Goal: Find specific page/section: Find specific page/section

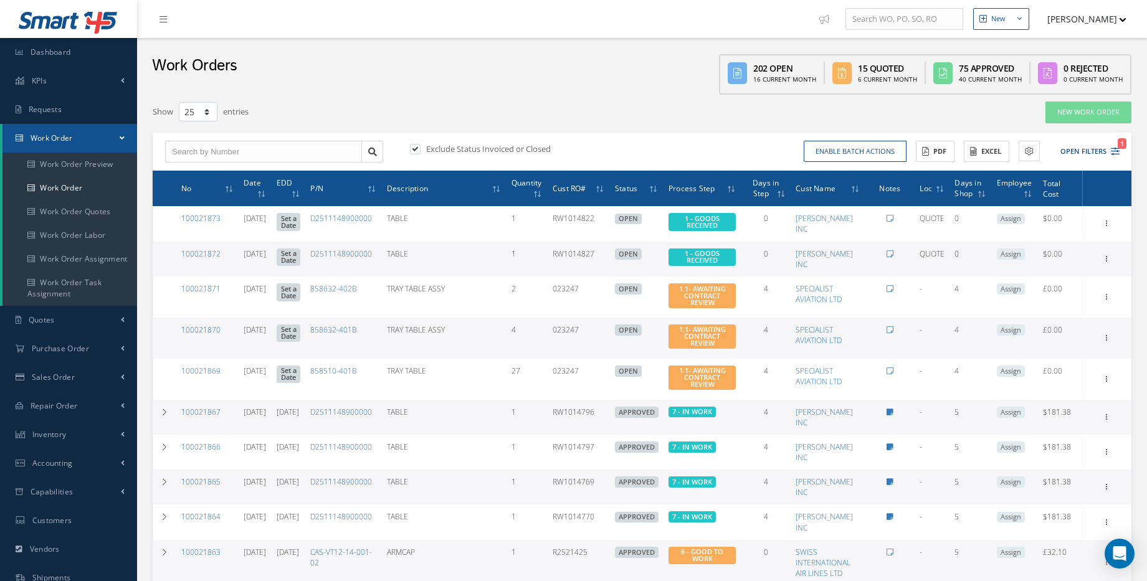
select select "25"
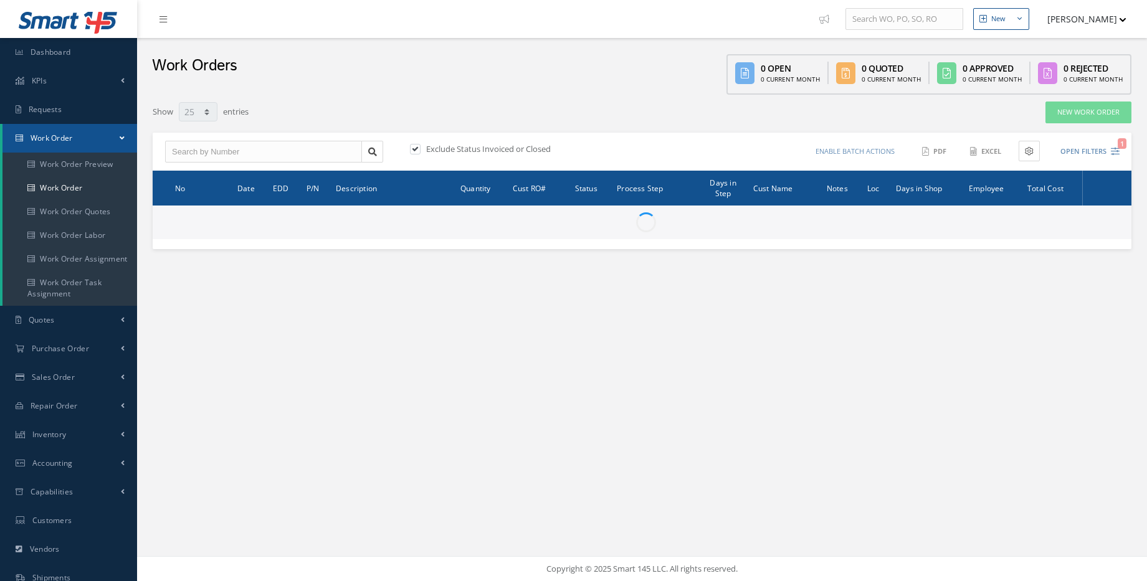
select select "25"
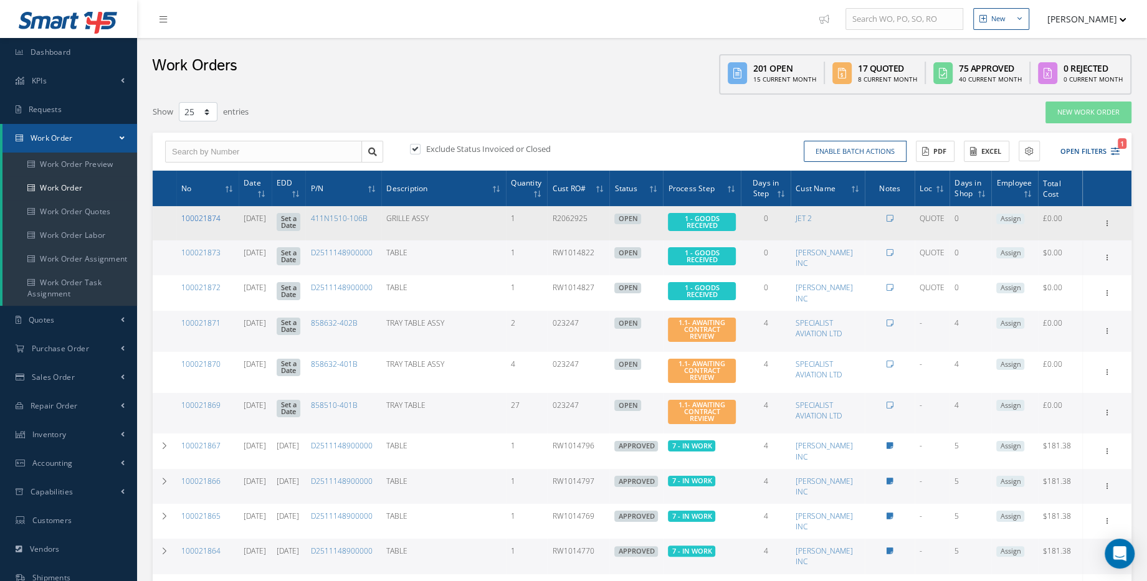
click at [203, 220] on link "100021874" at bounding box center [200, 218] width 39 height 11
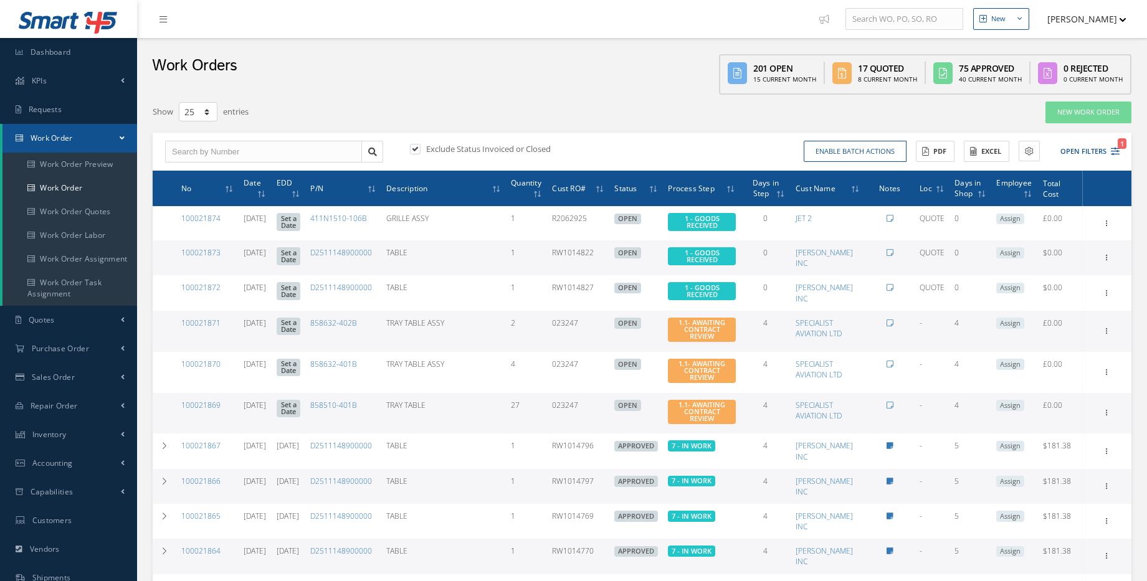
select select "25"
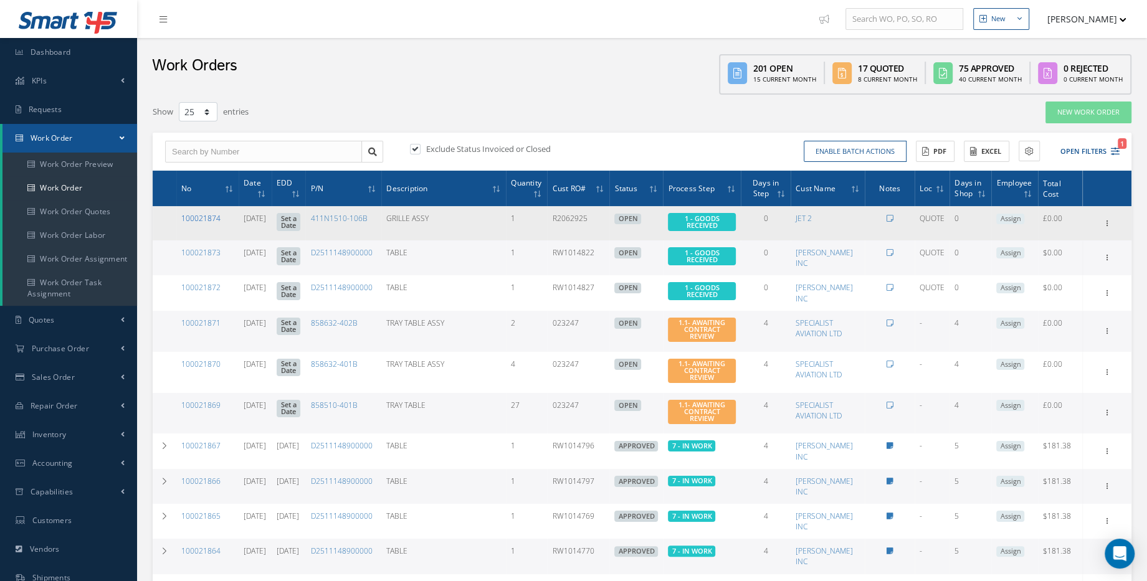
click at [207, 216] on link "100021874" at bounding box center [200, 218] width 39 height 11
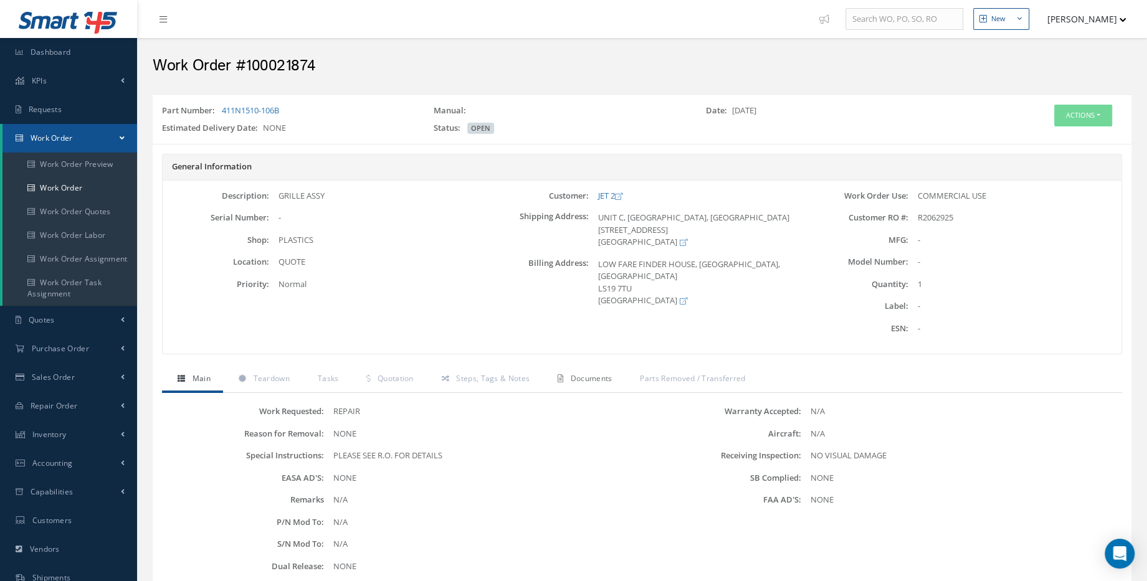
click at [601, 387] on link "Documents" at bounding box center [583, 380] width 82 height 26
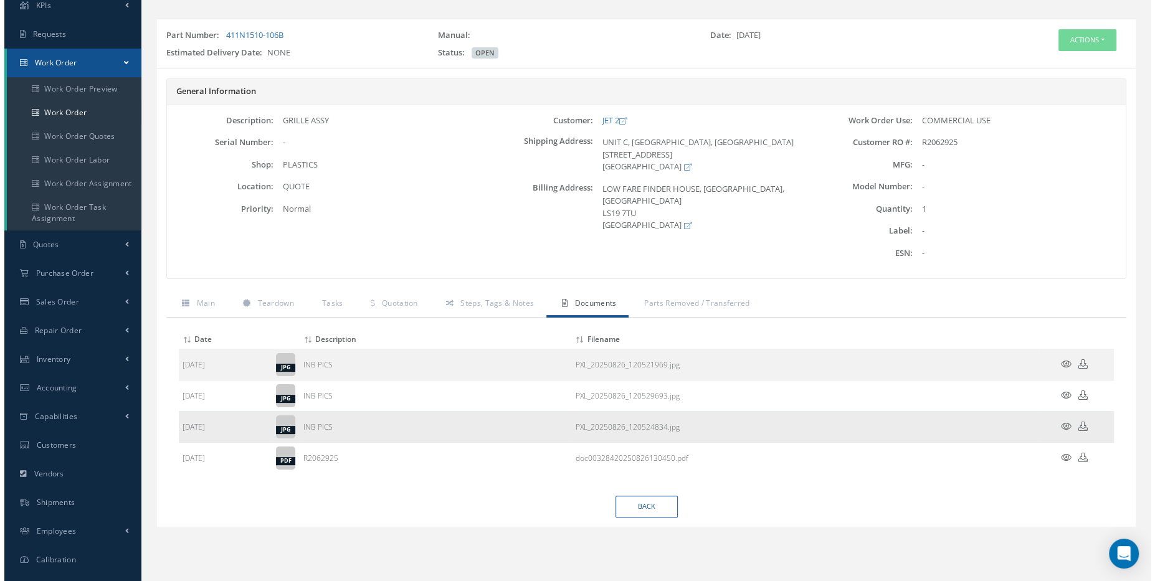
scroll to position [113, 0]
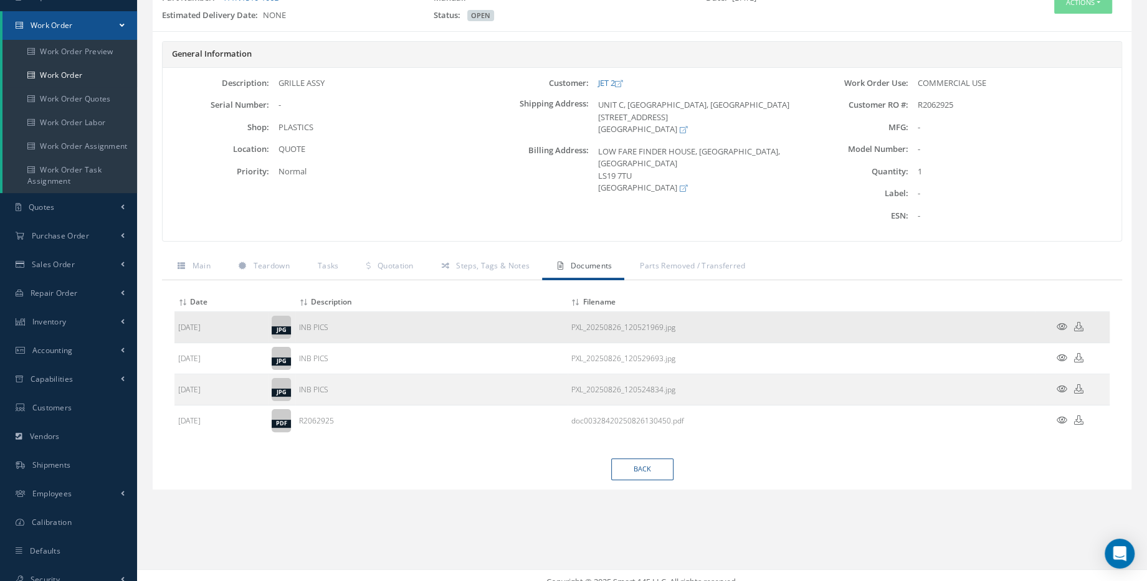
click at [1058, 326] on icon at bounding box center [1061, 326] width 11 height 9
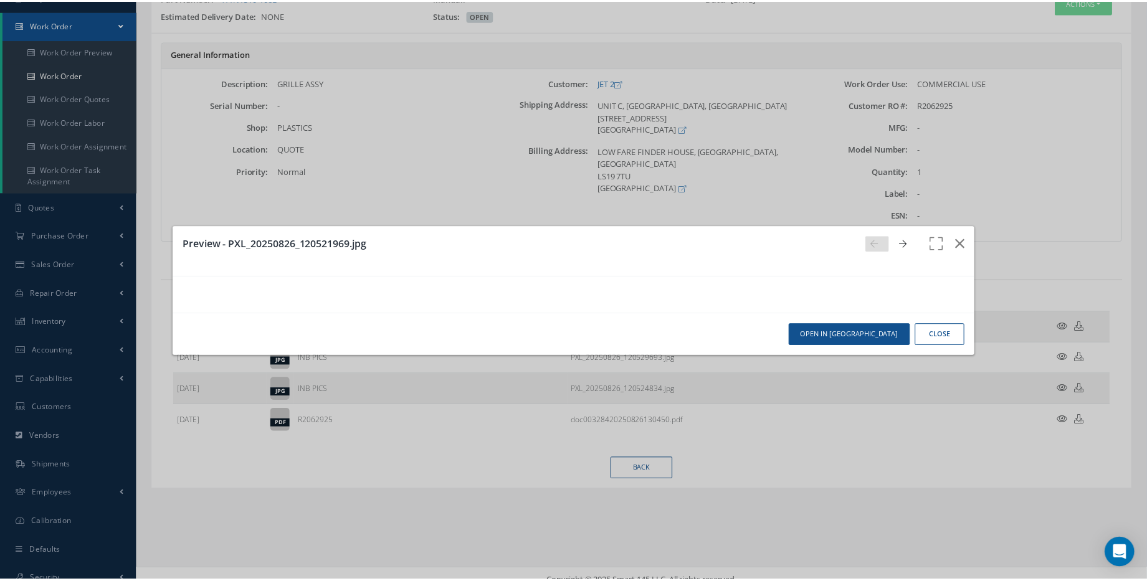
scroll to position [0, 0]
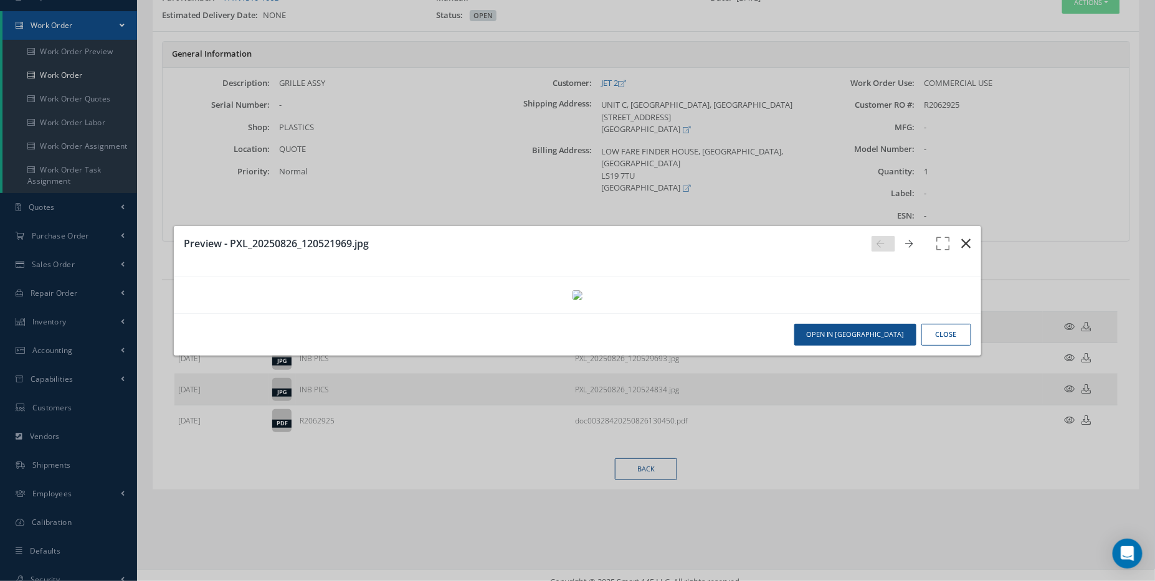
click at [962, 226] on button "button" at bounding box center [966, 243] width 29 height 35
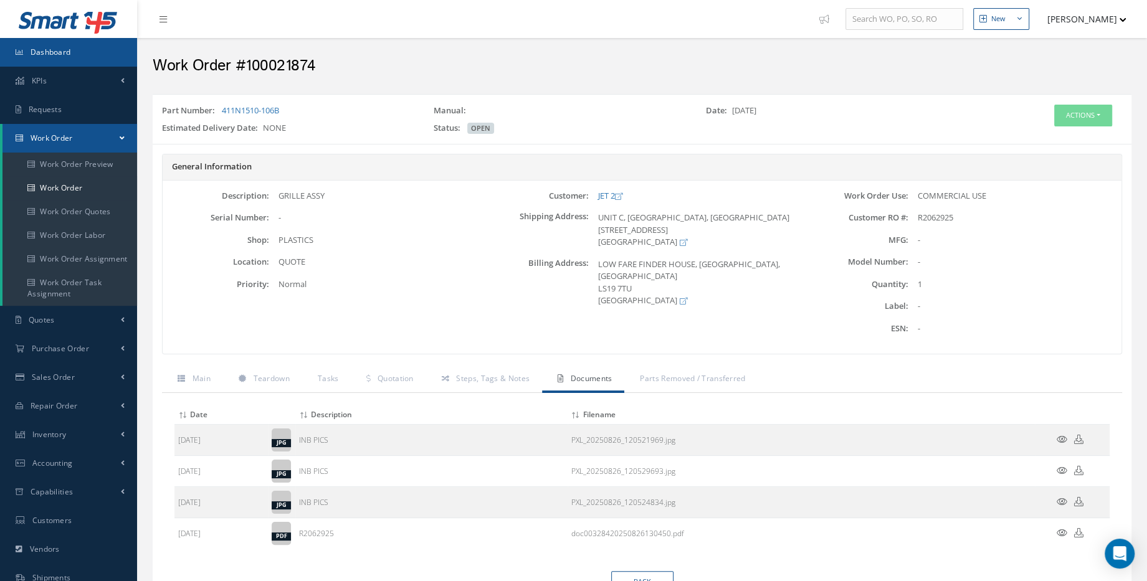
click at [59, 47] on span "Dashboard" at bounding box center [51, 52] width 40 height 11
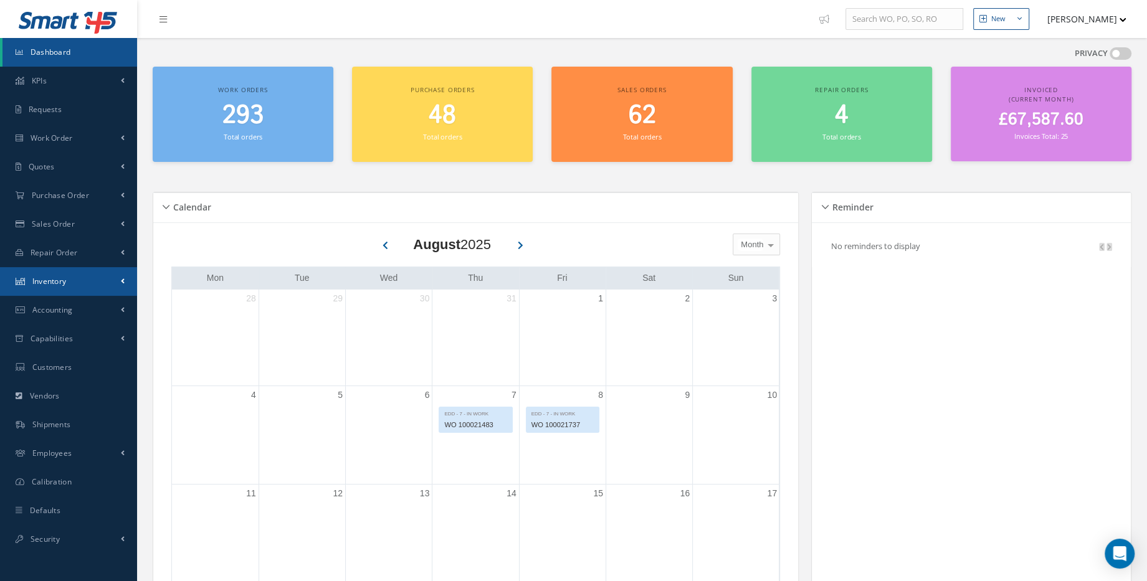
drag, startPoint x: 73, startPoint y: 285, endPoint x: 73, endPoint y: 293, distance: 8.1
click at [73, 284] on link "Inventory" at bounding box center [68, 281] width 137 height 29
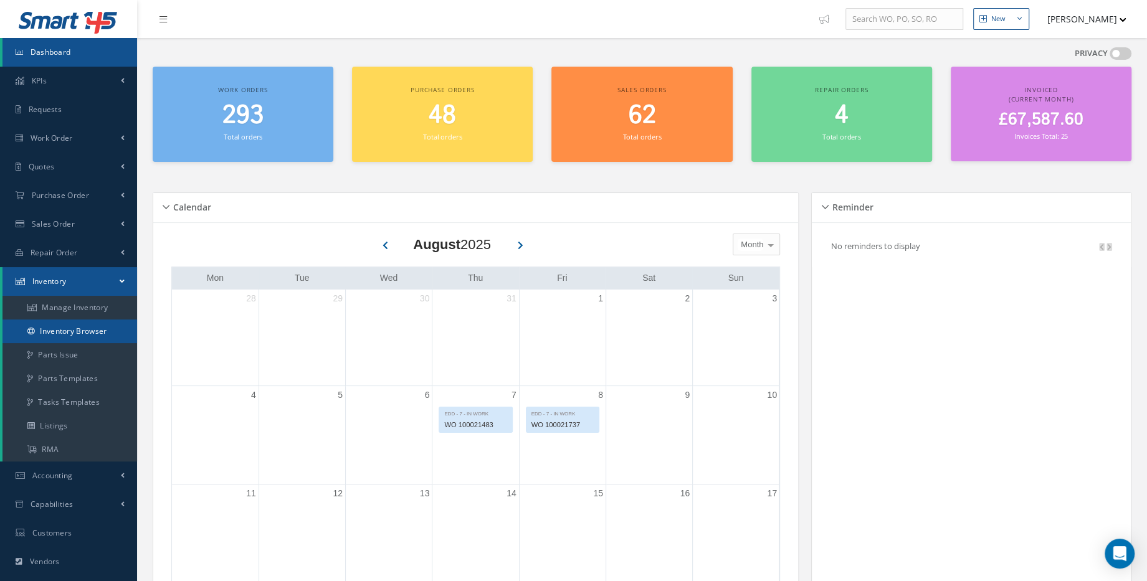
click at [71, 333] on link "Inventory Browser" at bounding box center [69, 332] width 135 height 24
